Goal: Task Accomplishment & Management: Use online tool/utility

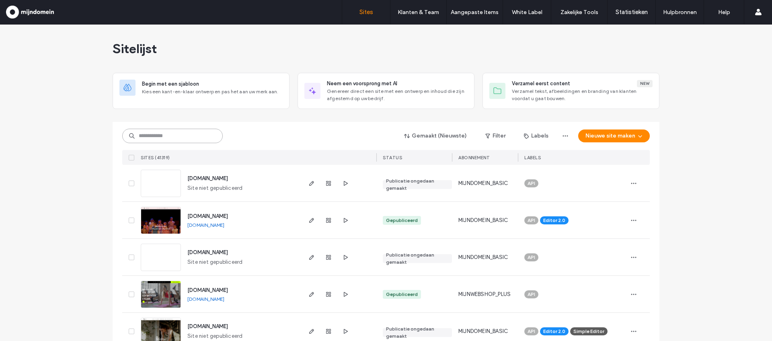
click at [169, 138] on input at bounding box center [172, 136] width 101 height 14
paste input "**********"
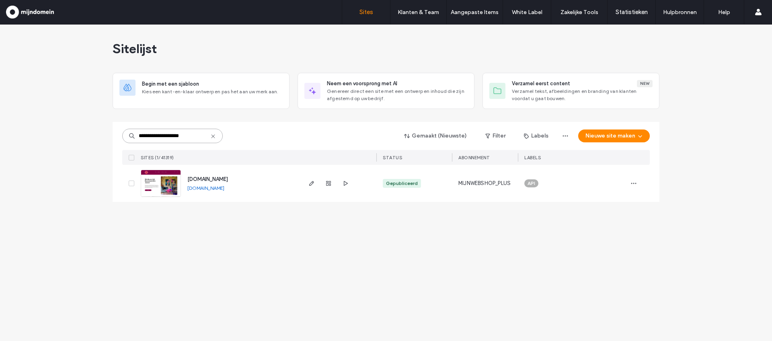
type input "**********"
click at [165, 187] on img at bounding box center [160, 197] width 39 height 55
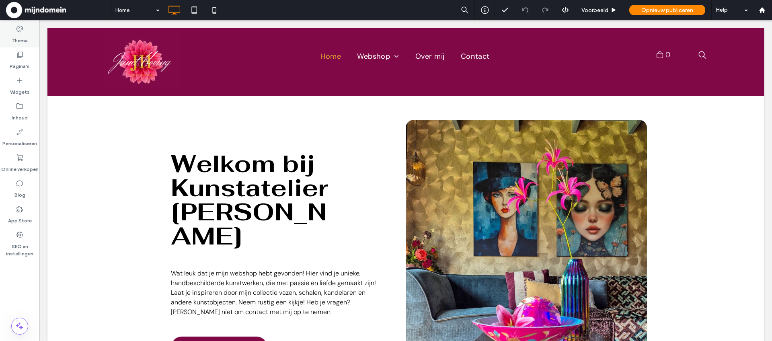
click at [20, 33] on label "Thema" at bounding box center [20, 38] width 16 height 11
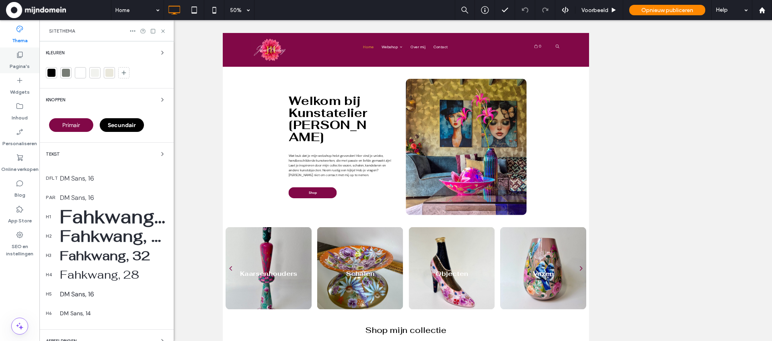
click at [15, 60] on label "Pagina's" at bounding box center [20, 64] width 20 height 11
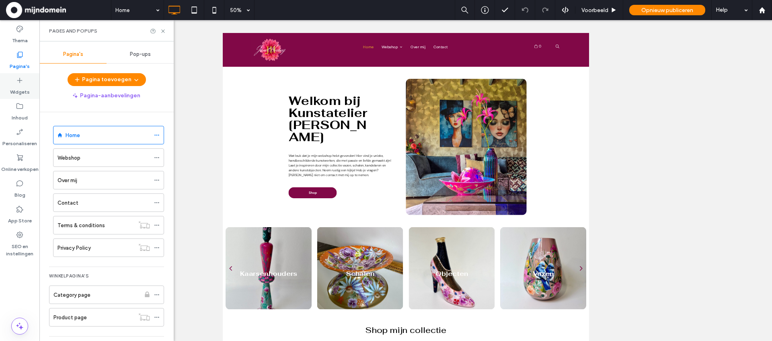
drag, startPoint x: 18, startPoint y: 79, endPoint x: 21, endPoint y: 93, distance: 14.2
click at [18, 79] on icon at bounding box center [20, 80] width 8 height 8
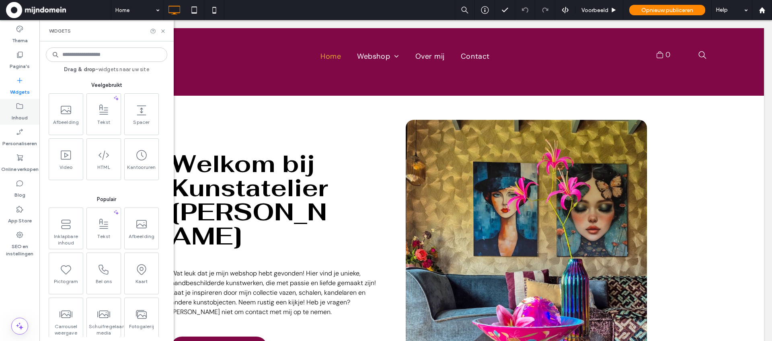
click at [18, 104] on icon at bounding box center [20, 106] width 8 height 8
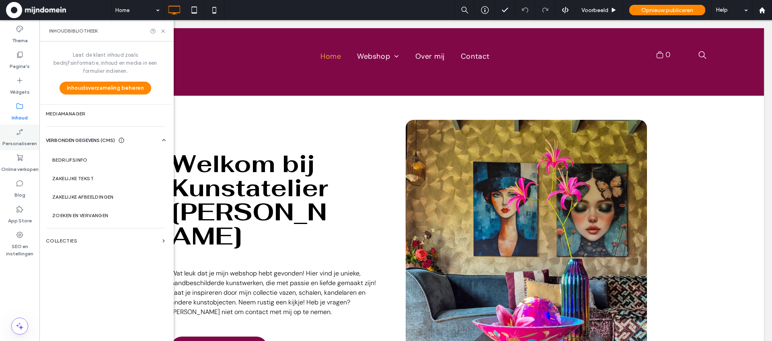
click at [20, 128] on icon at bounding box center [20, 132] width 8 height 8
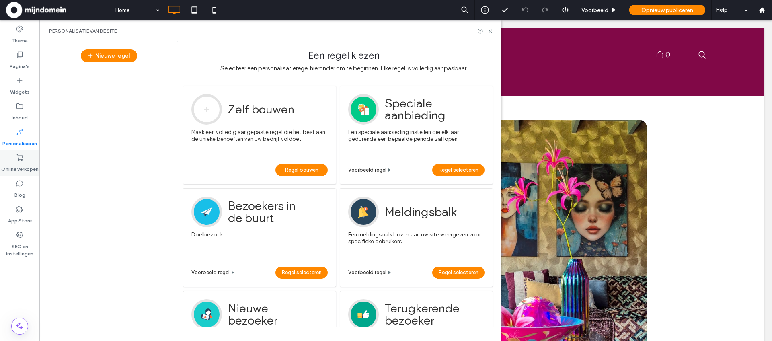
click at [20, 152] on div "Online verkopen" at bounding box center [19, 163] width 39 height 26
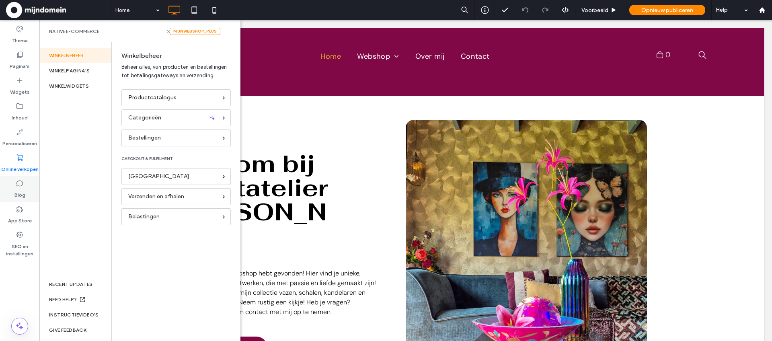
click at [21, 178] on div "Blog" at bounding box center [19, 189] width 39 height 26
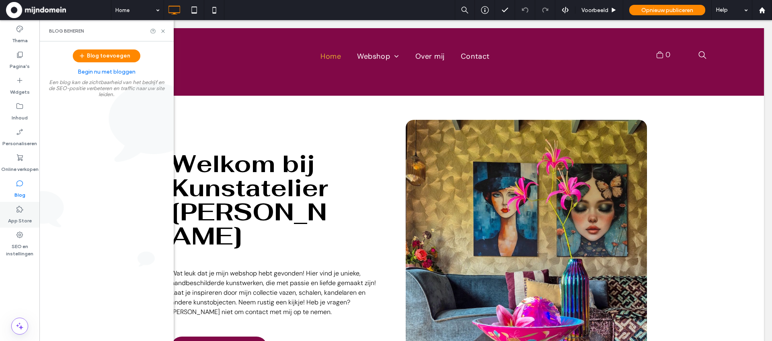
click at [13, 211] on div "App Store" at bounding box center [19, 215] width 39 height 26
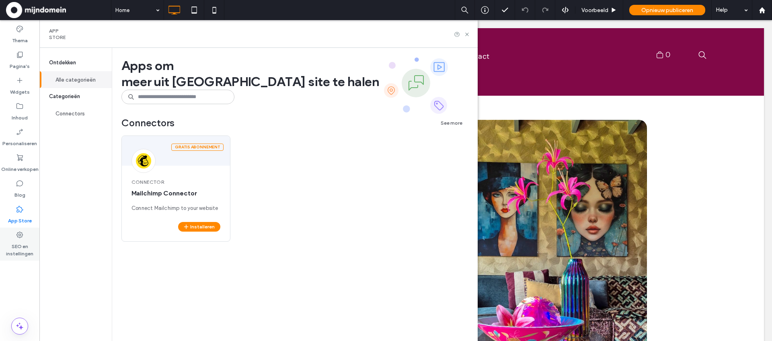
click at [22, 248] on label "SEO en instellingen" at bounding box center [19, 248] width 39 height 18
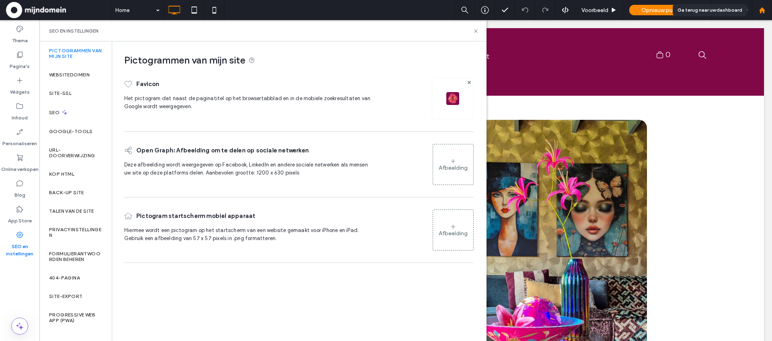
click at [764, 16] on div at bounding box center [762, 10] width 20 height 20
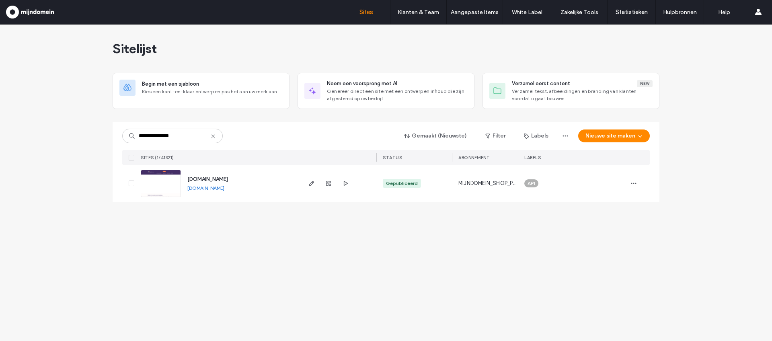
type input "**********"
click at [161, 186] on img at bounding box center [160, 197] width 39 height 55
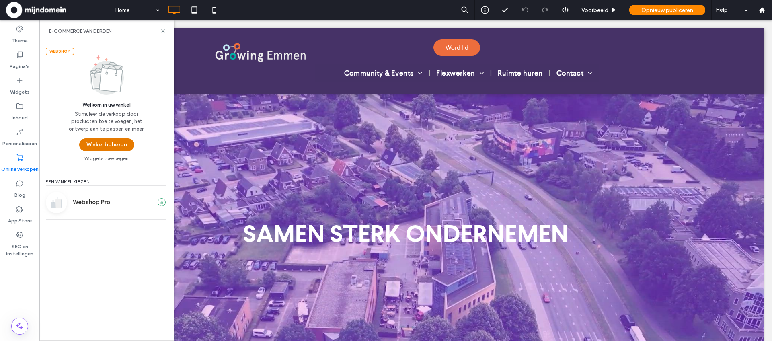
click at [97, 144] on button "Winkel beheren" at bounding box center [106, 144] width 55 height 13
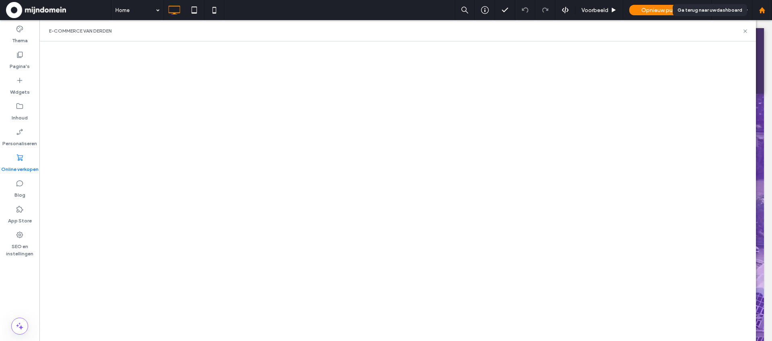
click at [765, 13] on icon at bounding box center [762, 10] width 7 height 7
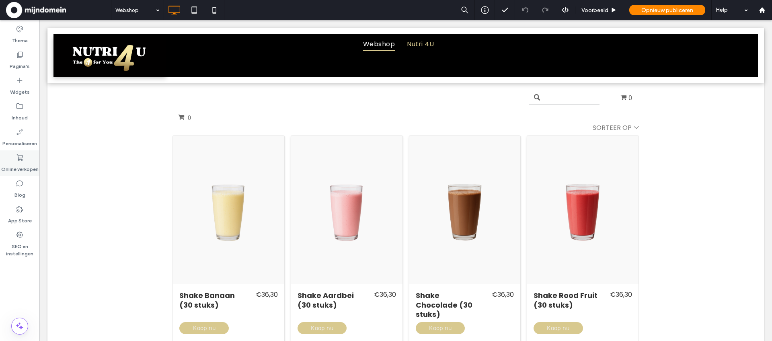
click at [24, 162] on label "Online verkopen" at bounding box center [19, 167] width 37 height 11
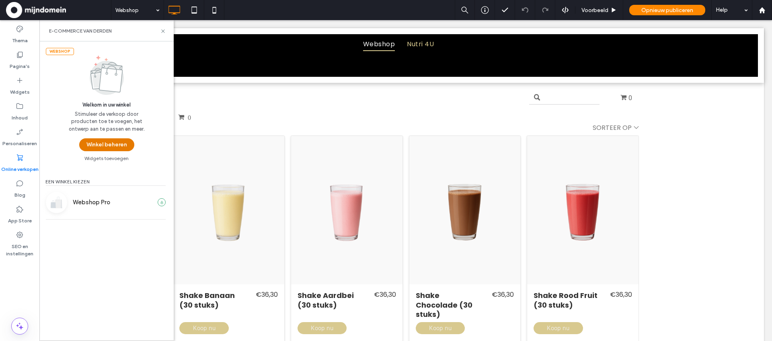
click at [92, 144] on button "Winkel beheren" at bounding box center [106, 144] width 55 height 13
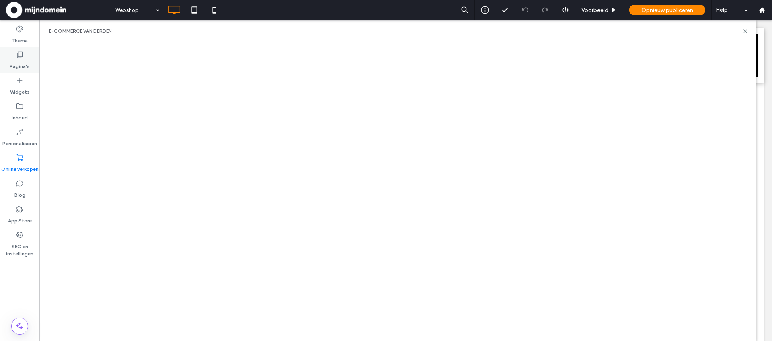
click at [14, 57] on div "Pagina's" at bounding box center [19, 60] width 39 height 26
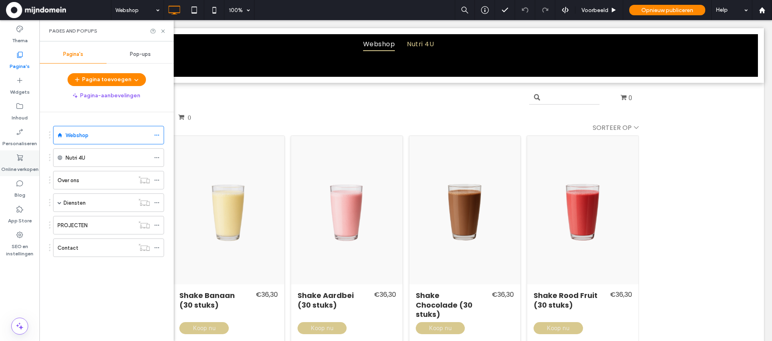
click at [23, 168] on label "Online verkopen" at bounding box center [19, 167] width 37 height 11
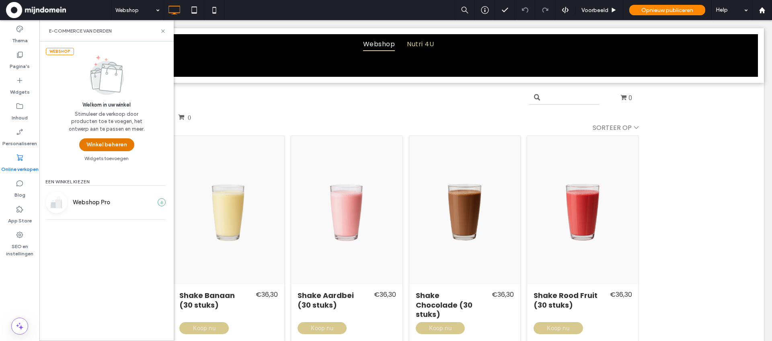
click at [119, 145] on button "Winkel beheren" at bounding box center [106, 144] width 55 height 13
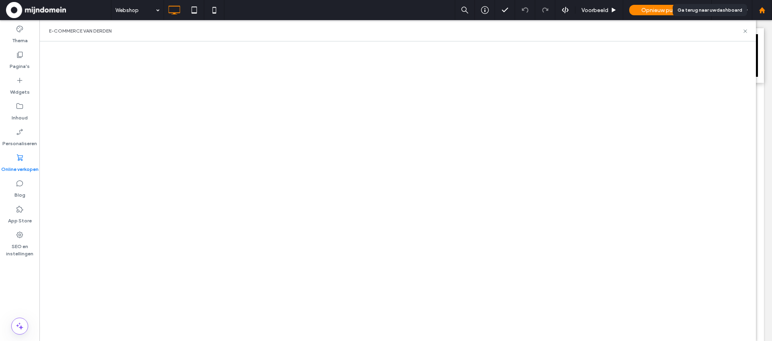
click at [762, 14] on div at bounding box center [762, 10] width 20 height 20
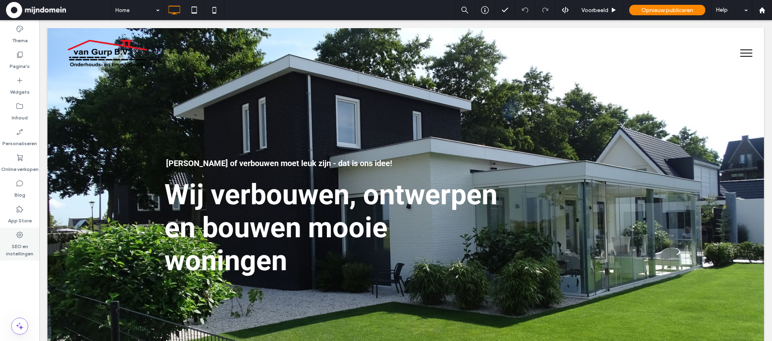
click at [16, 230] on div "SEO en instellingen" at bounding box center [19, 244] width 39 height 33
